Goal: Task Accomplishment & Management: Manage account settings

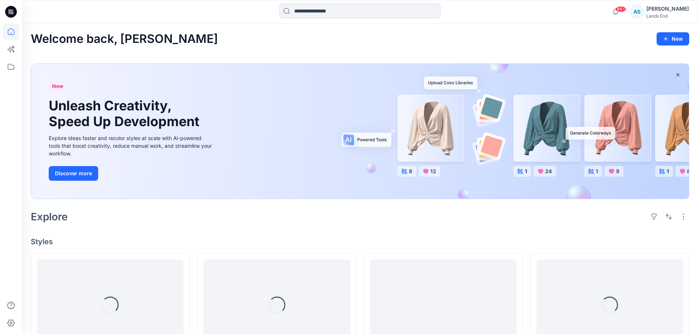
click at [630, 12] on div "AS" at bounding box center [636, 11] width 13 height 13
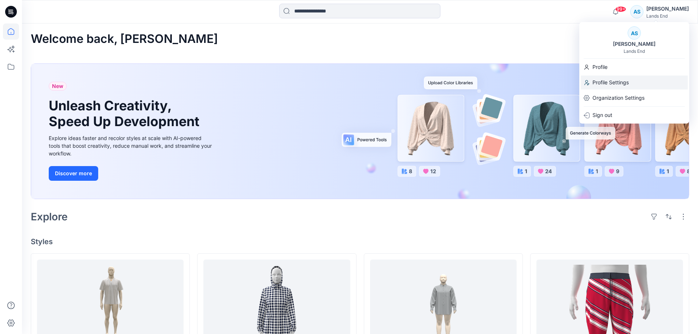
click at [602, 79] on p "Profile Settings" at bounding box center [610, 82] width 36 height 14
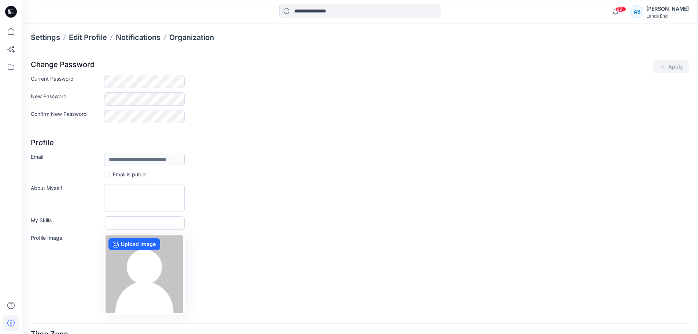
click at [646, 14] on div "Lands End" at bounding box center [667, 15] width 42 height 5
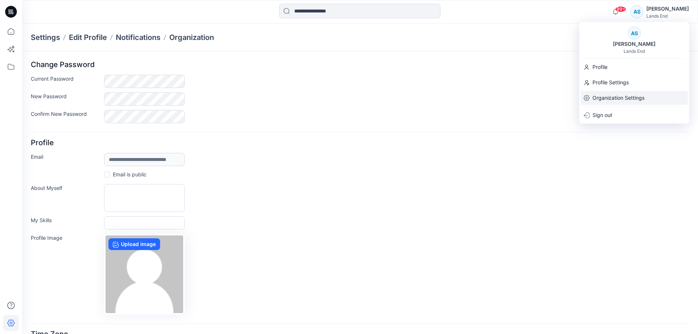
click at [605, 100] on p "Organization Settings" at bounding box center [618, 98] width 52 height 14
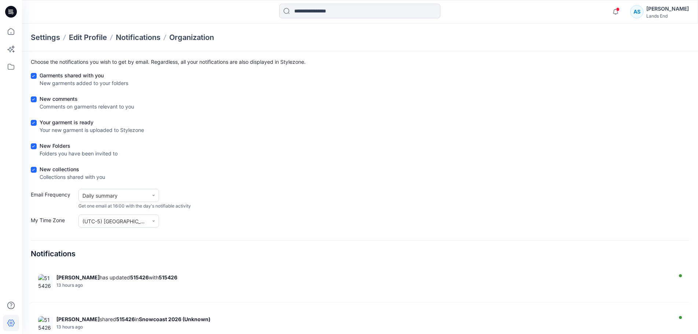
scroll to position [37, 0]
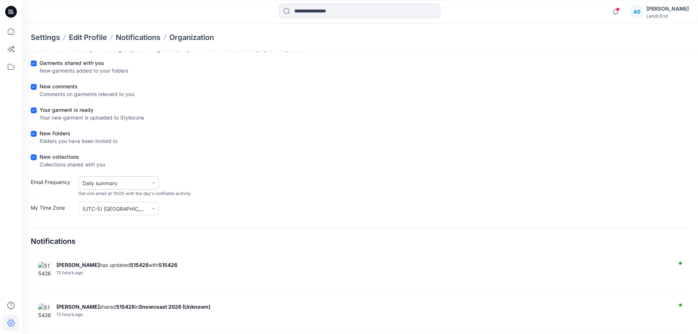
click at [145, 182] on div "Daily summary" at bounding box center [114, 182] width 70 height 9
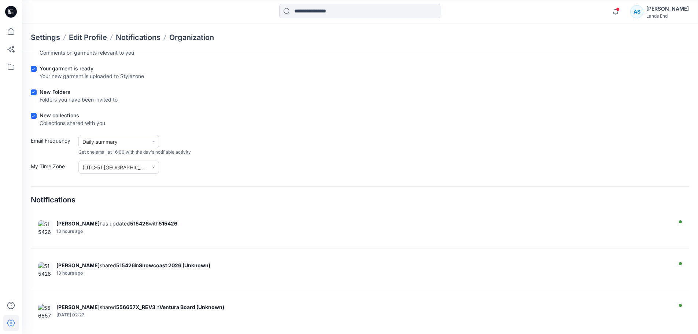
scroll to position [79, 0]
click at [134, 164] on input "text" at bounding box center [129, 167] width 32 height 8
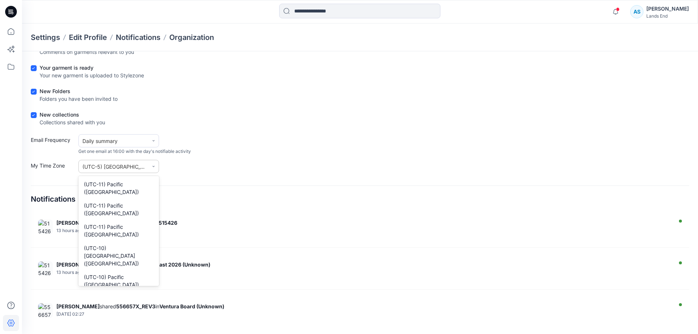
scroll to position [952, 0]
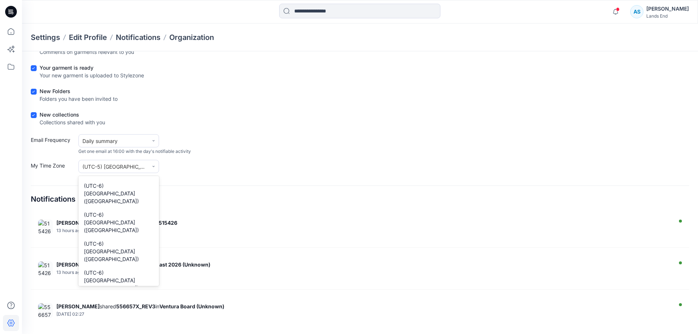
click at [191, 156] on form "Garments shared with you New garments added to your folders New comments Commen…" at bounding box center [360, 95] width 658 height 156
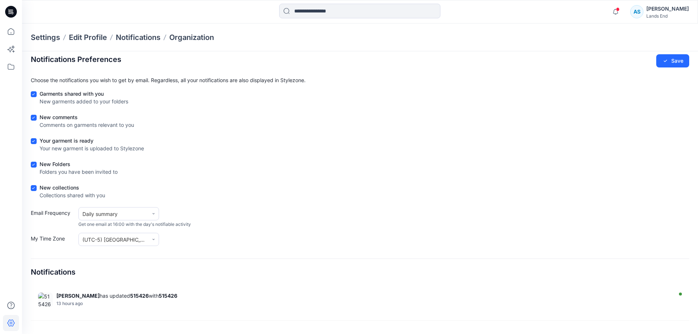
scroll to position [5, 0]
click at [152, 212] on icon at bounding box center [153, 214] width 4 height 4
click at [152, 211] on div at bounding box center [153, 214] width 10 height 10
click at [153, 209] on div at bounding box center [153, 214] width 10 height 10
click at [152, 212] on icon at bounding box center [153, 214] width 4 height 4
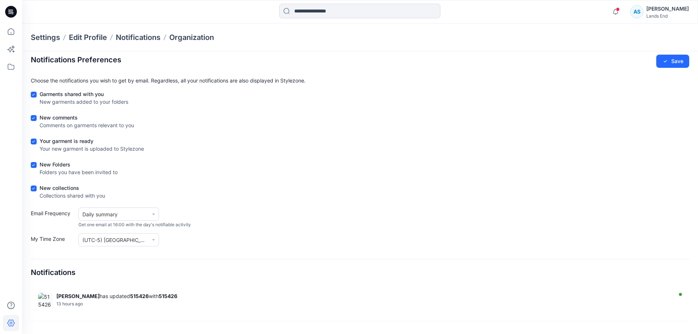
click at [161, 224] on span "Get one email at 16:00 with the day's notifiable activity" at bounding box center [134, 224] width 112 height 7
click at [152, 216] on div at bounding box center [153, 214] width 10 height 10
click at [127, 237] on div "Immediate update" at bounding box center [118, 232] width 81 height 14
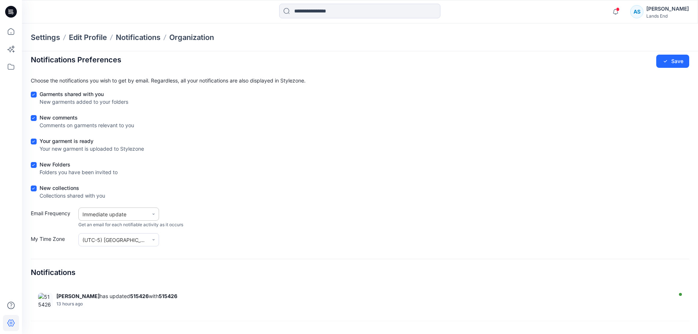
click at [154, 215] on icon at bounding box center [153, 214] width 4 height 4
click at [134, 243] on div "Daily summary" at bounding box center [118, 245] width 81 height 14
click at [201, 176] on div "New Folders Folders you have been invited to" at bounding box center [360, 169] width 658 height 18
click at [608, 11] on icon "button" at bounding box center [615, 11] width 14 height 15
click at [479, 70] on div "Notifications Preferences Save Choose the notifications you wish to get by emai…" at bounding box center [360, 226] width 658 height 343
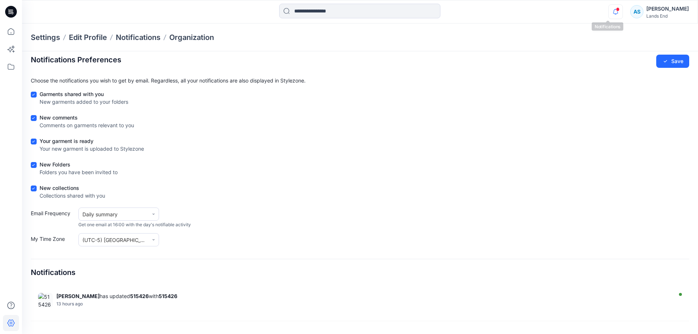
click at [612, 11] on icon "button" at bounding box center [615, 11] width 14 height 15
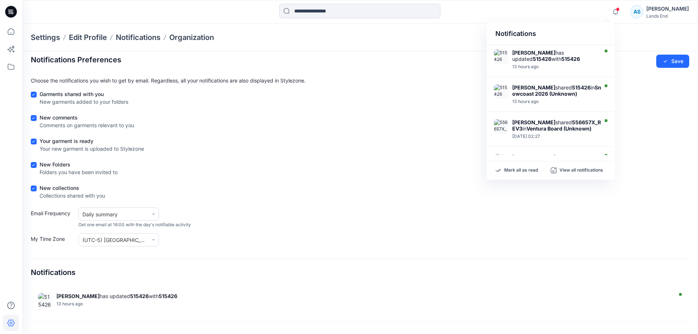
click at [520, 166] on div "Mark all as read View all notifications" at bounding box center [550, 170] width 128 height 18
click at [517, 171] on p "Mark all as read" at bounding box center [521, 170] width 34 height 7
click at [368, 166] on div "New Folders Folders you have been invited to" at bounding box center [360, 169] width 658 height 18
